Goal: Find specific page/section: Find specific page/section

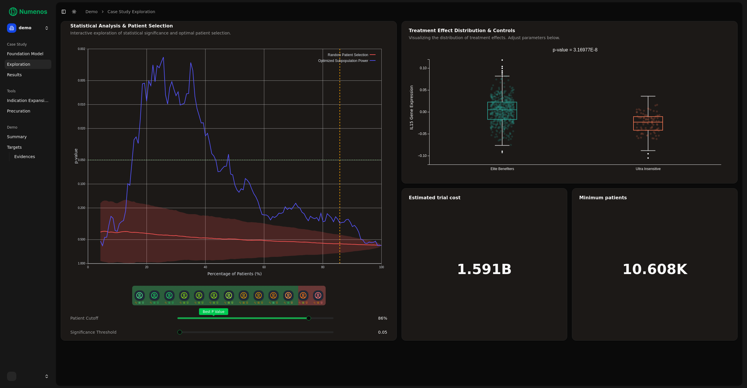
click at [291, 324] on div "Best P Value" at bounding box center [256, 318] width 156 height 12
click at [289, 325] on div "Patient Cutoff Best P Value 86 % Significance Threshold 0.05" at bounding box center [228, 325] width 331 height 26
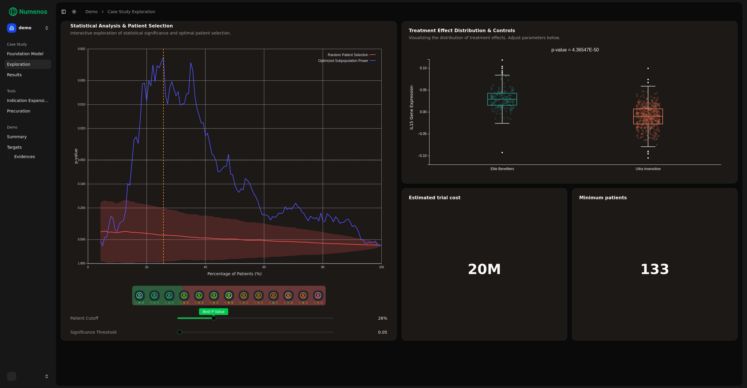
click at [212, 323] on div "Best P Value" at bounding box center [256, 318] width 156 height 12
click at [25, 112] on span "Precuration" at bounding box center [18, 111] width 23 height 6
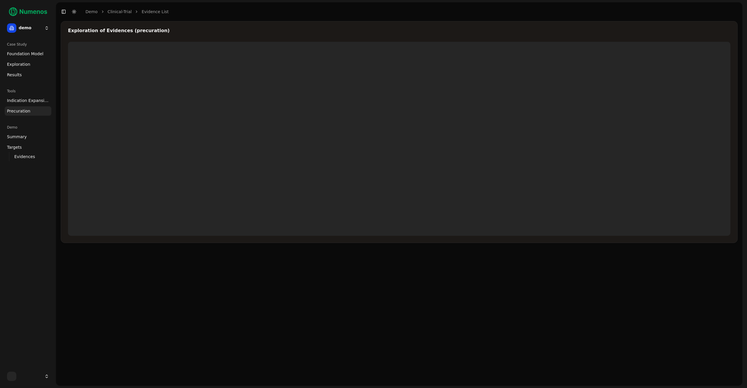
click at [20, 47] on div "Case Study" at bounding box center [28, 44] width 47 height 9
click at [17, 54] on span "Foundation Model" at bounding box center [25, 54] width 36 height 6
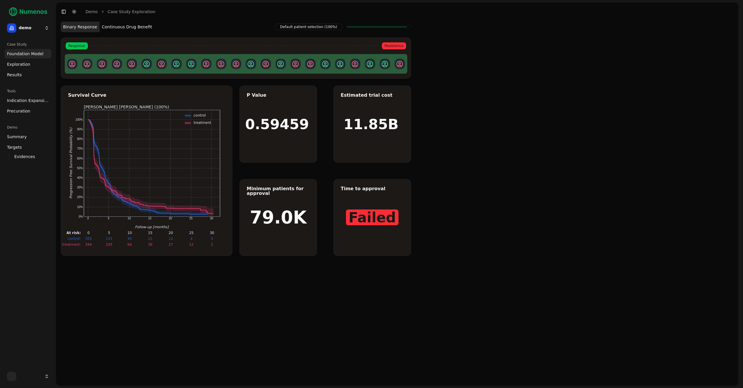
click at [106, 26] on button "Continuous Drug Benefit" at bounding box center [127, 27] width 55 height 11
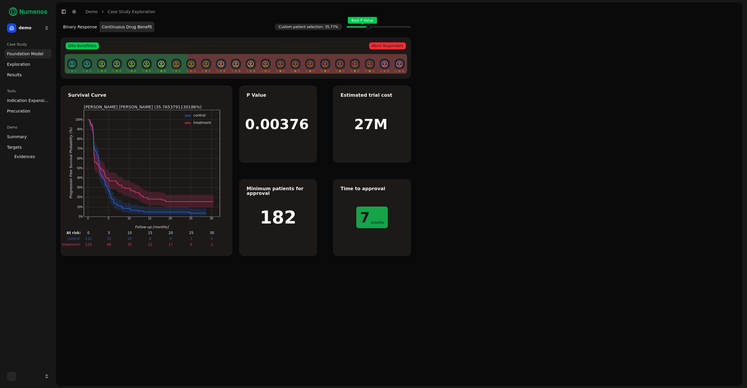
click at [367, 27] on span at bounding box center [367, 27] width 1 height 2
